Goal: Transaction & Acquisition: Obtain resource

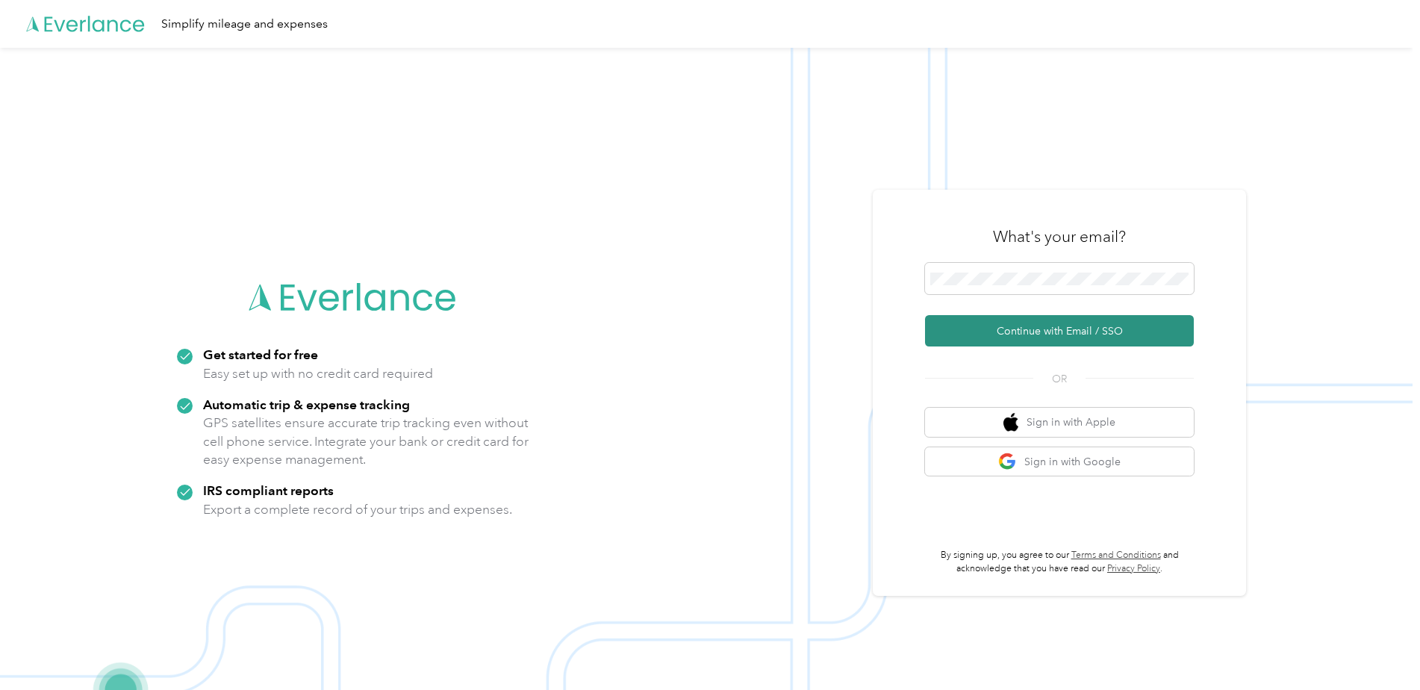
click at [989, 326] on button "Continue with Email / SSO" at bounding box center [1059, 330] width 269 height 31
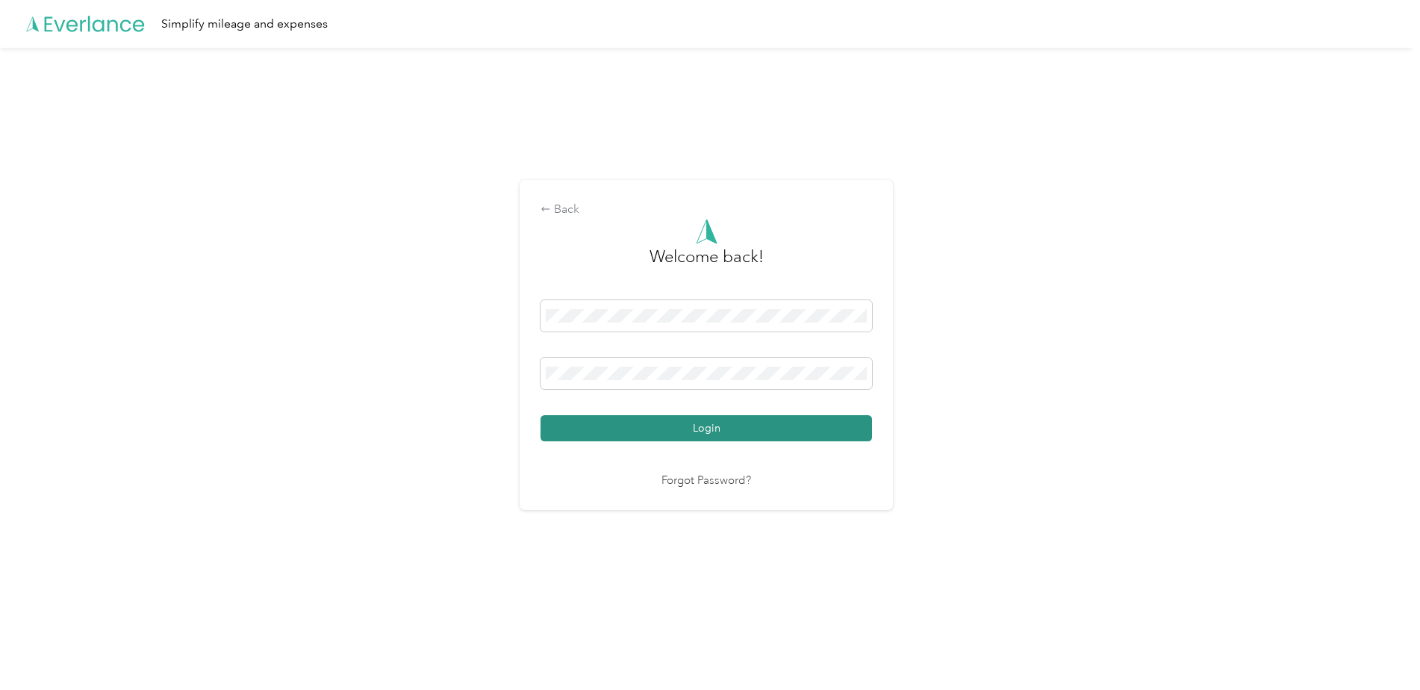
click at [682, 425] on button "Login" at bounding box center [707, 428] width 332 height 26
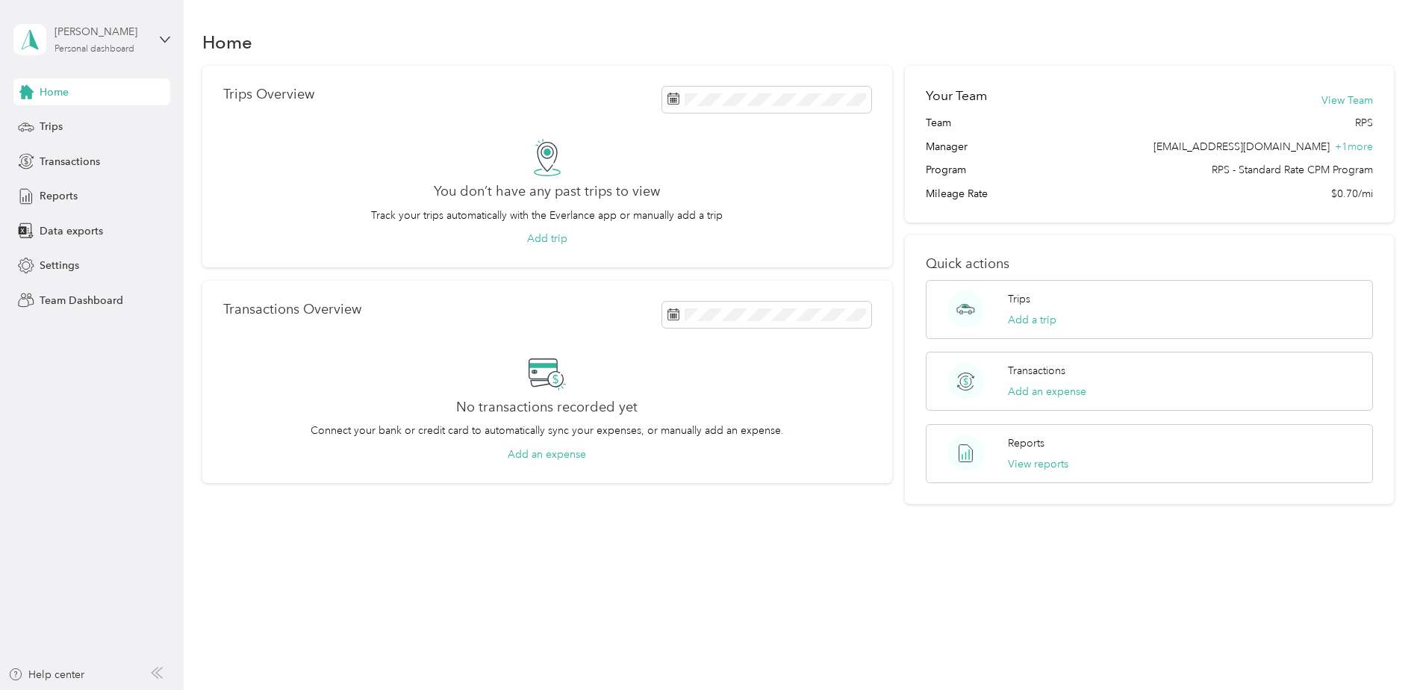
click at [105, 38] on div "[PERSON_NAME]" at bounding box center [101, 32] width 93 height 16
click at [73, 111] on div "Team dashboard" at bounding box center [170, 121] width 293 height 26
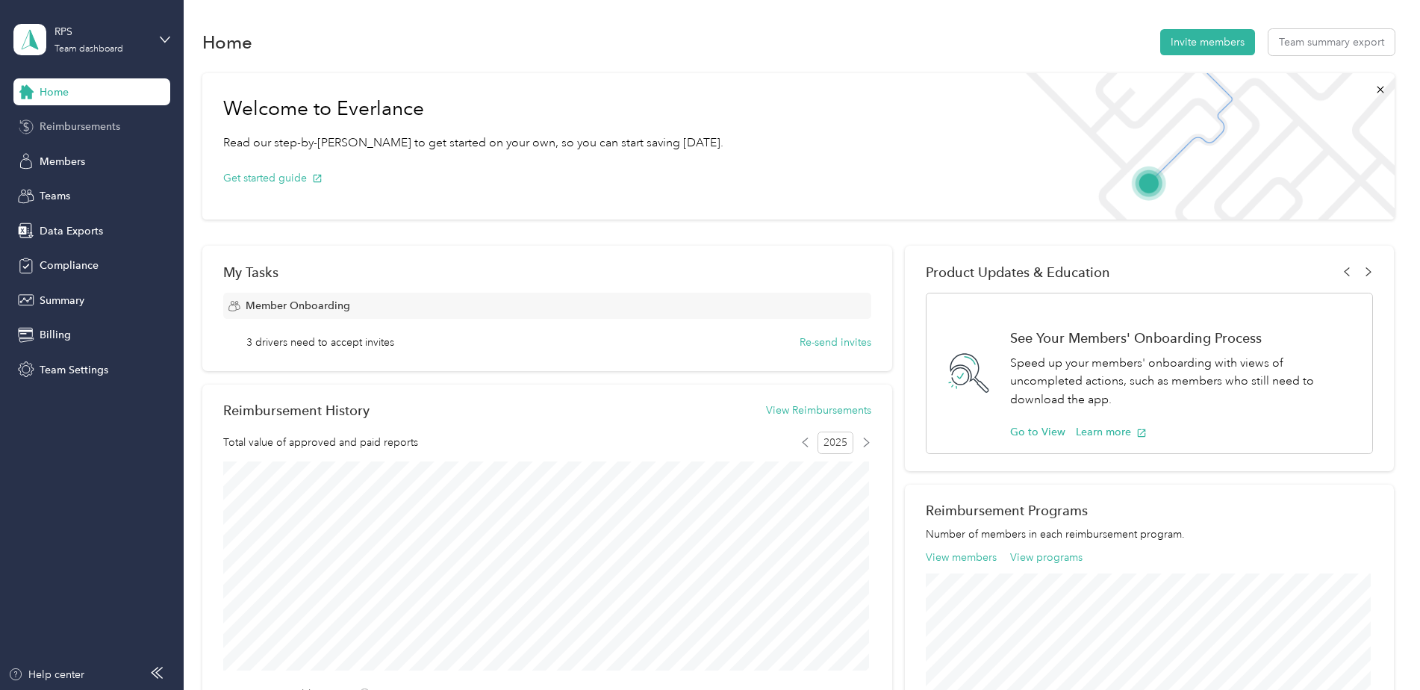
click at [75, 129] on span "Reimbursements" at bounding box center [80, 127] width 81 height 16
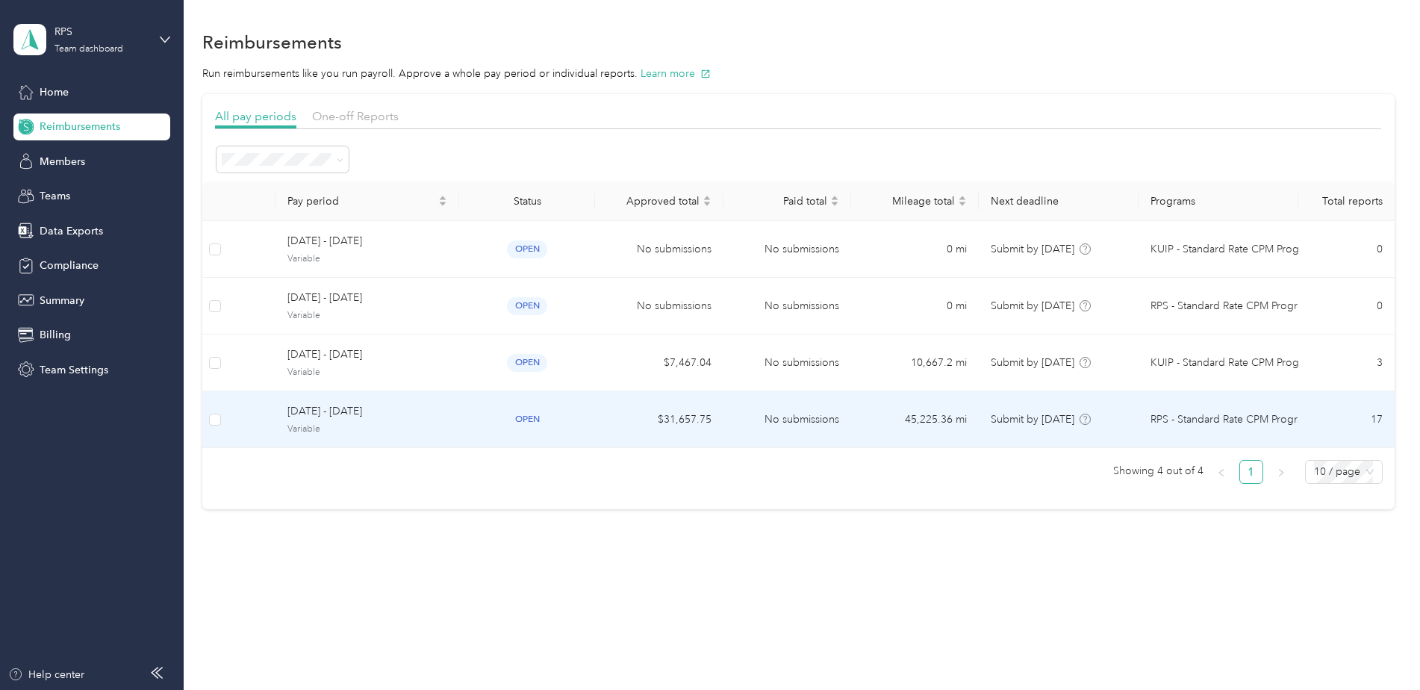
click at [712, 411] on td "$31,657.75" at bounding box center [659, 419] width 128 height 57
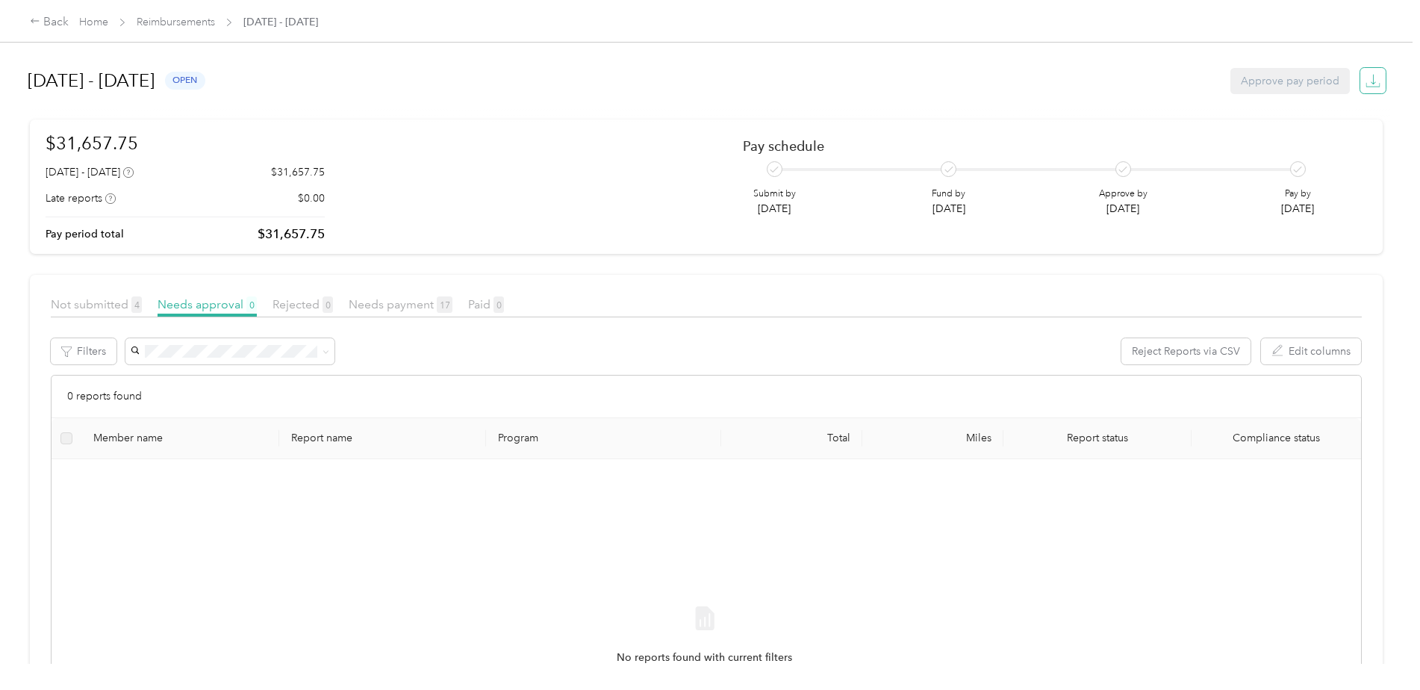
click at [1376, 87] on icon "button" at bounding box center [1373, 80] width 15 height 15
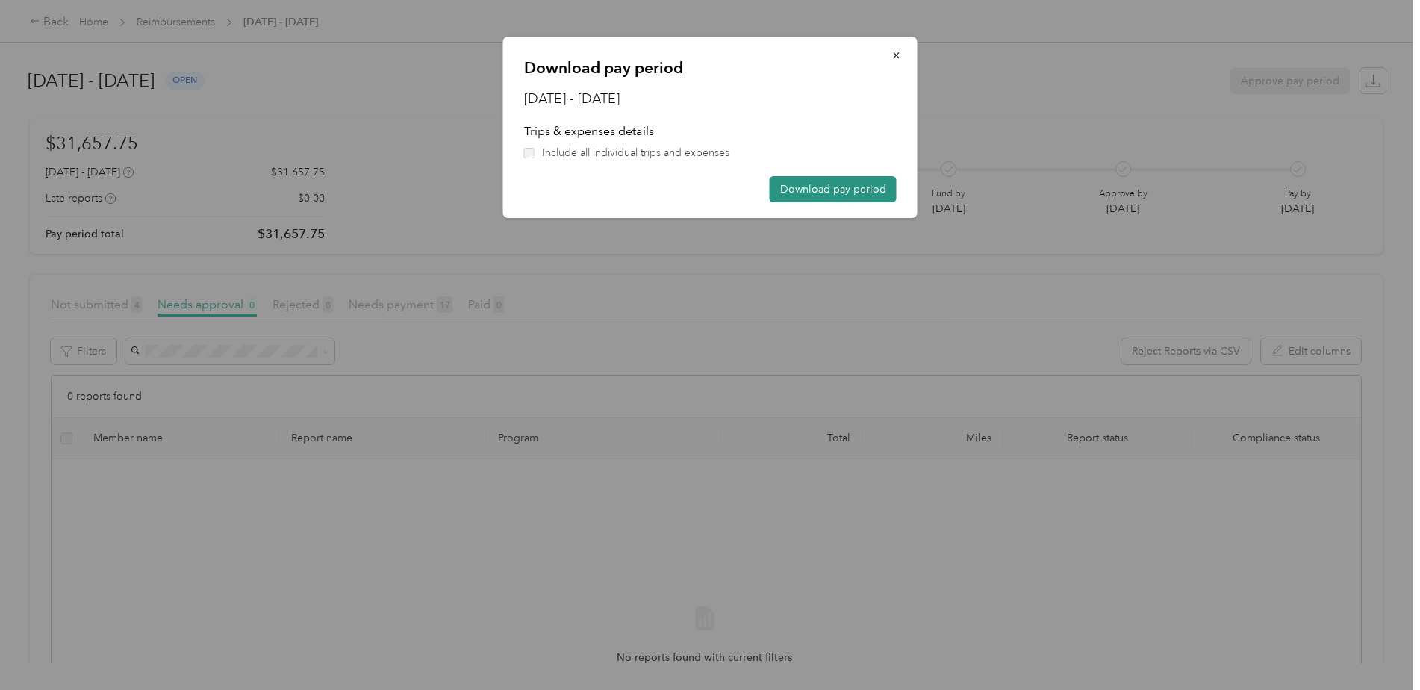
click at [822, 196] on button "Download pay period" at bounding box center [833, 189] width 127 height 26
